Goal: Task Accomplishment & Management: Manage account settings

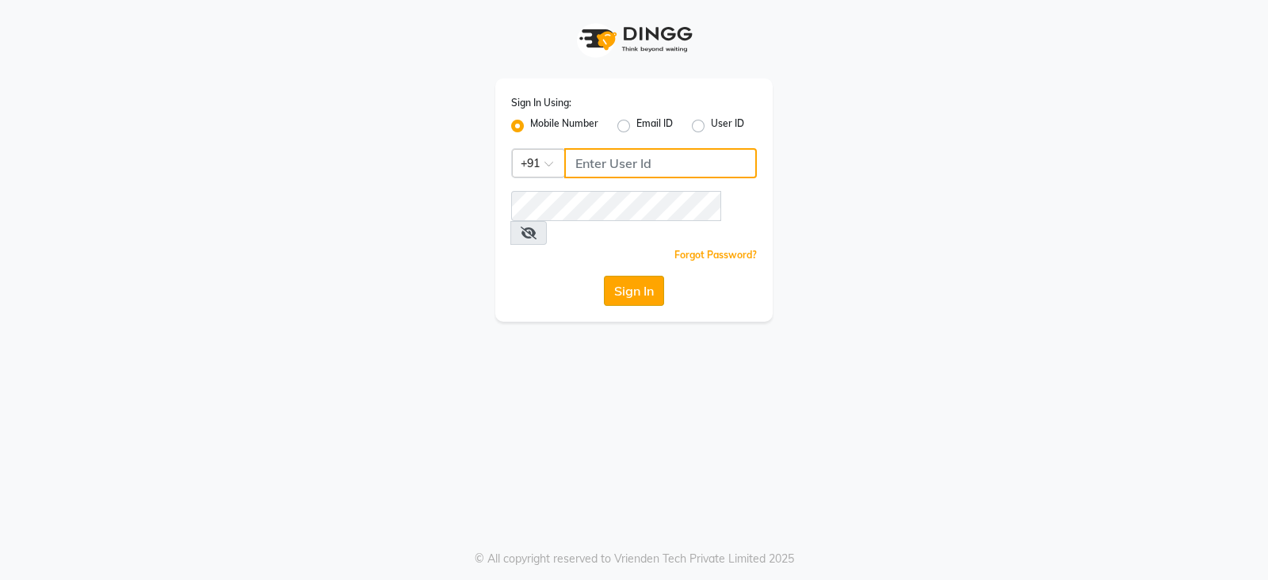
type input "9322933631"
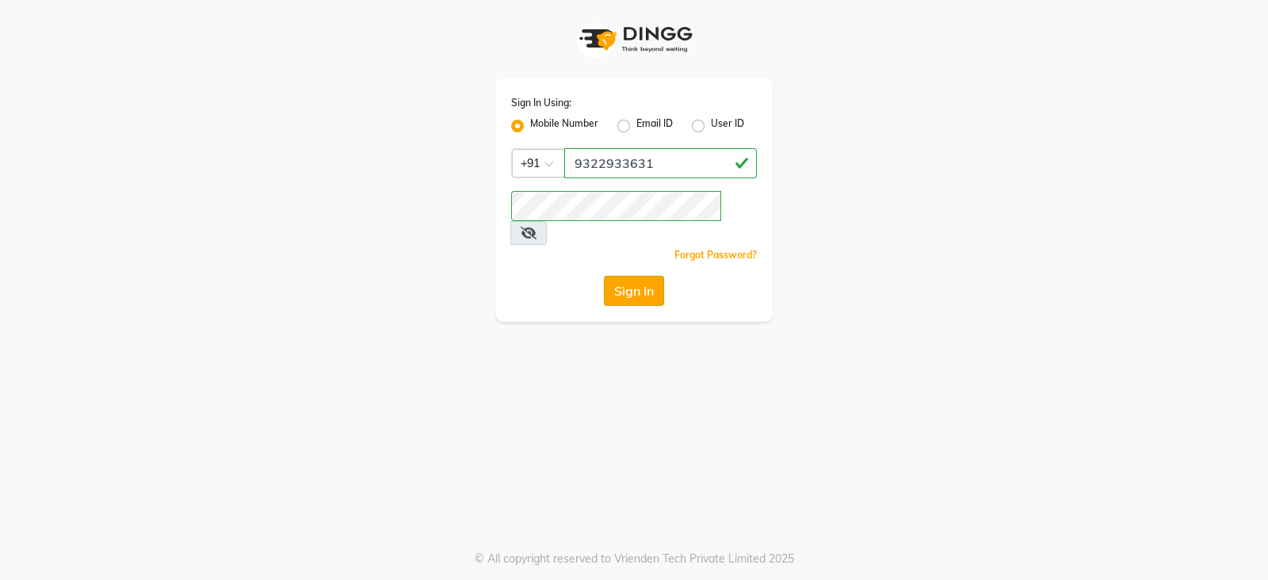
click at [617, 276] on button "Sign In" at bounding box center [634, 291] width 60 height 30
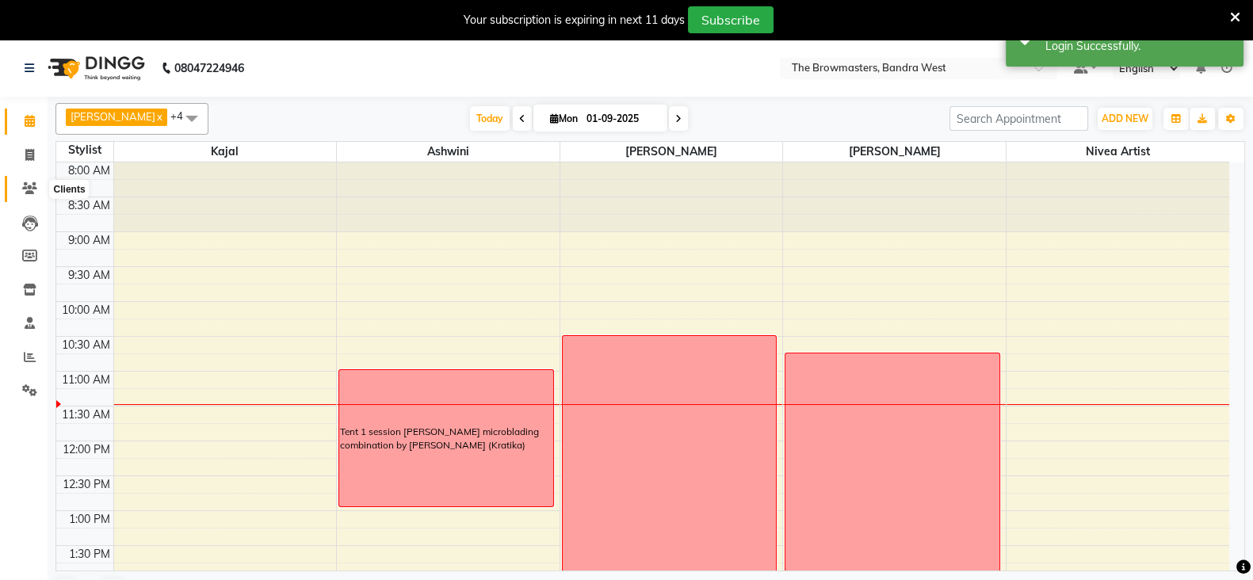
click at [29, 196] on span at bounding box center [30, 189] width 28 height 18
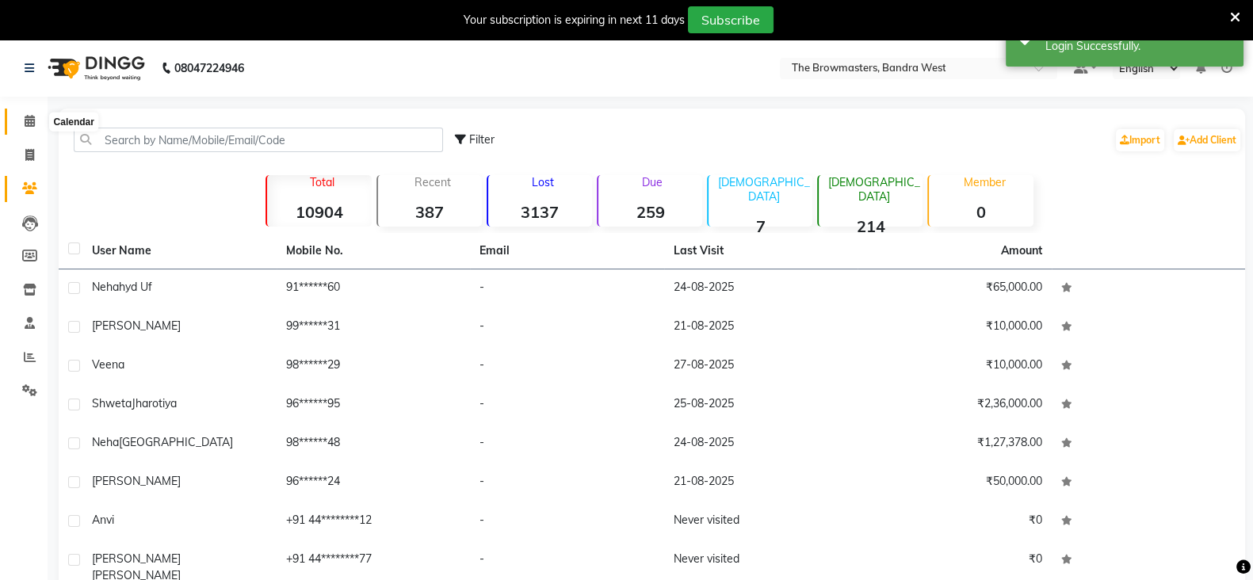
click at [20, 123] on span at bounding box center [30, 122] width 28 height 18
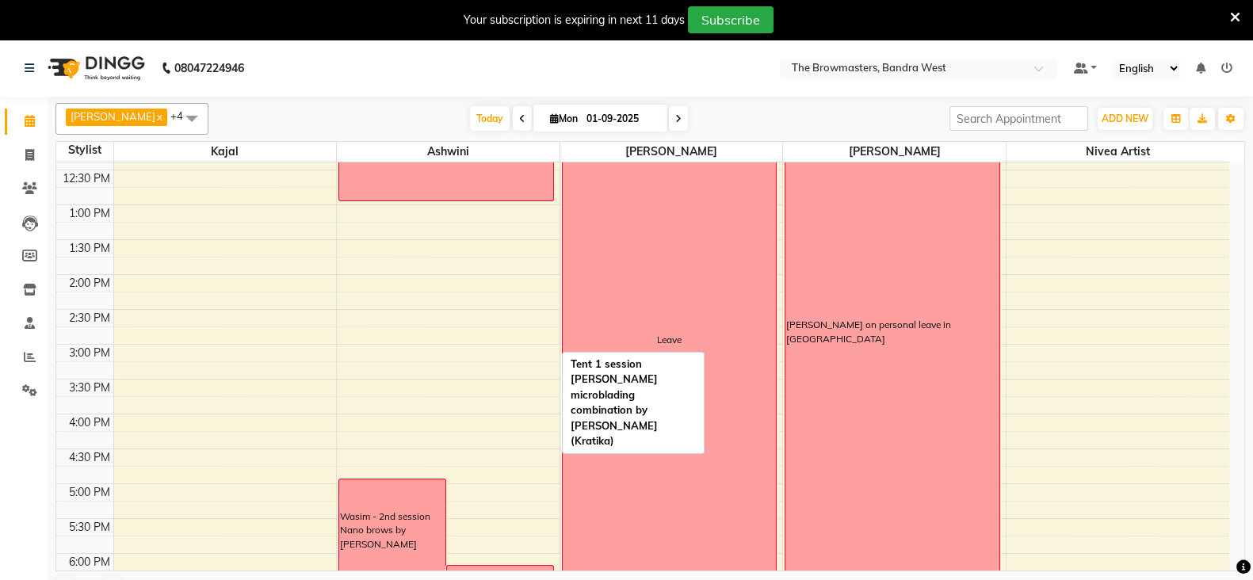
scroll to position [307, 0]
